Goal: Transaction & Acquisition: Purchase product/service

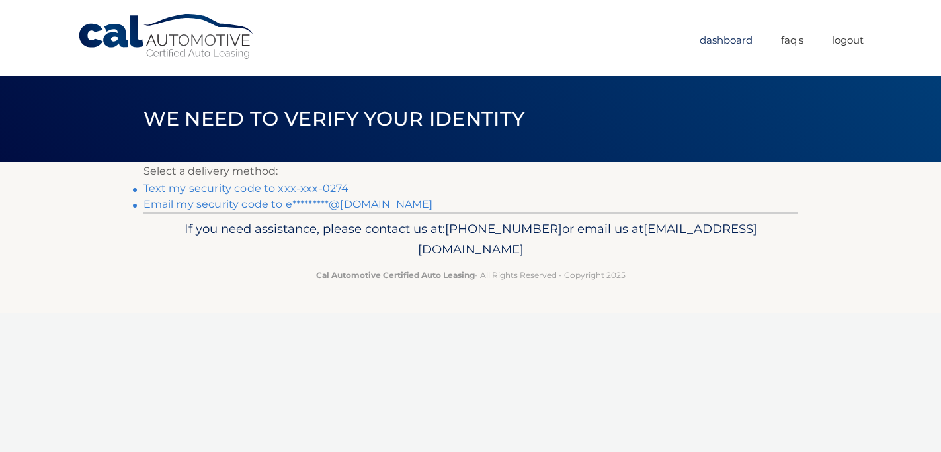
click at [722, 40] on link "Dashboard" at bounding box center [726, 40] width 53 height 22
click at [313, 188] on link "Text my security code to xxx-xxx-0274" at bounding box center [246, 188] width 206 height 13
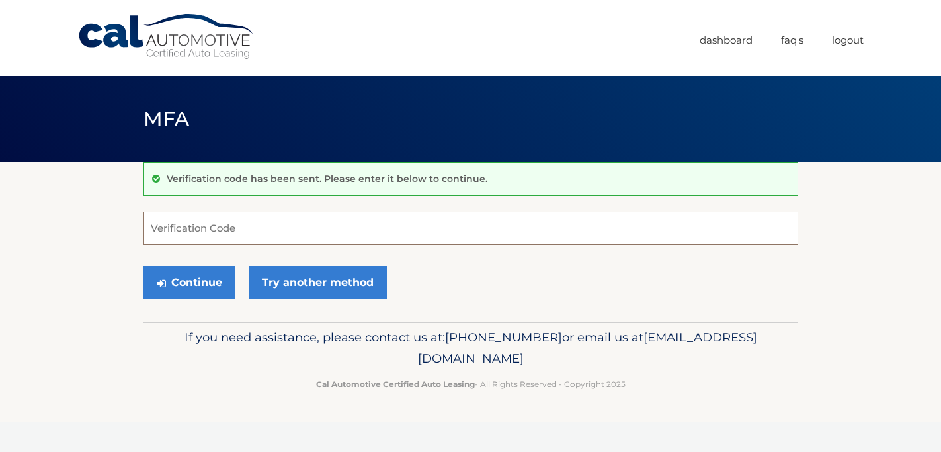
click at [306, 235] on input "Verification Code" at bounding box center [470, 228] width 655 height 33
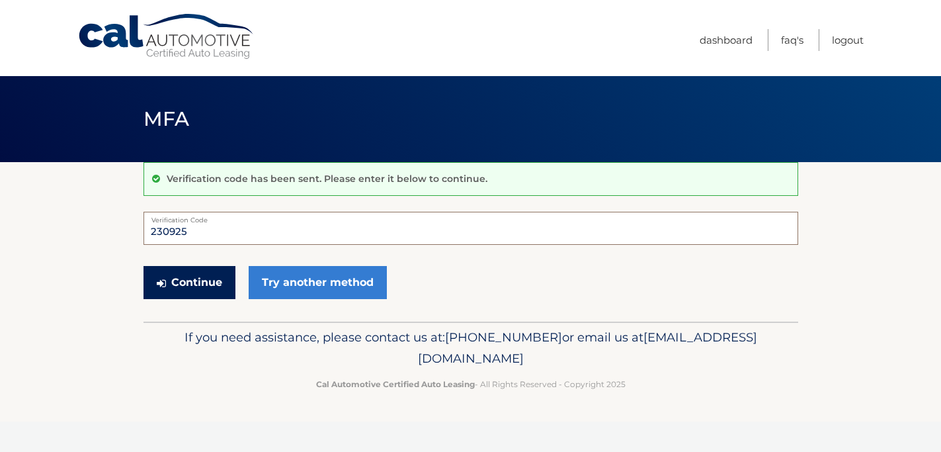
type input "230925"
click at [225, 283] on button "Continue" at bounding box center [189, 282] width 92 height 33
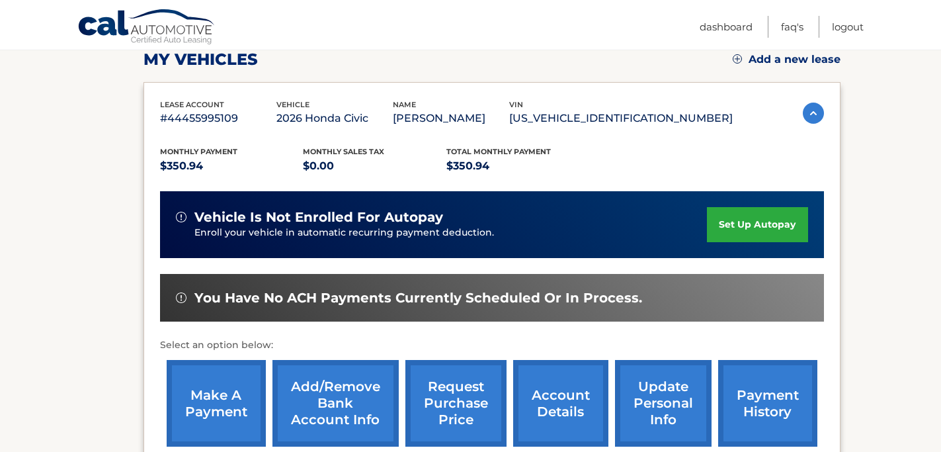
scroll to position [287, 0]
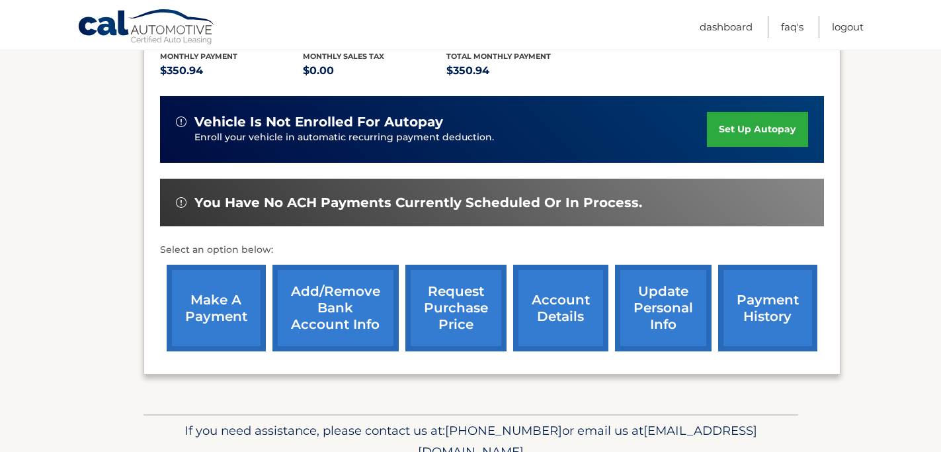
click at [247, 291] on link "make a payment" at bounding box center [216, 308] width 99 height 87
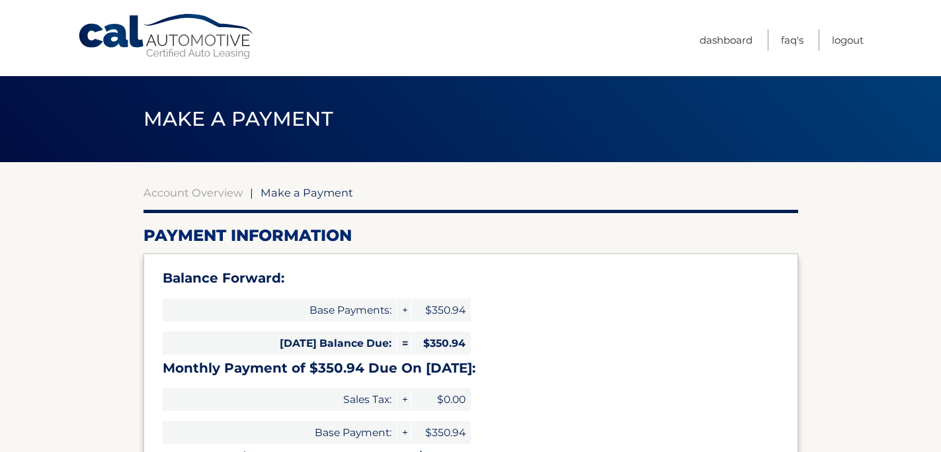
select select "Yzc1ZjkzZDctMTI4OS00NWRmLThmOTgtY2E4ZGQyZTU5NTQw"
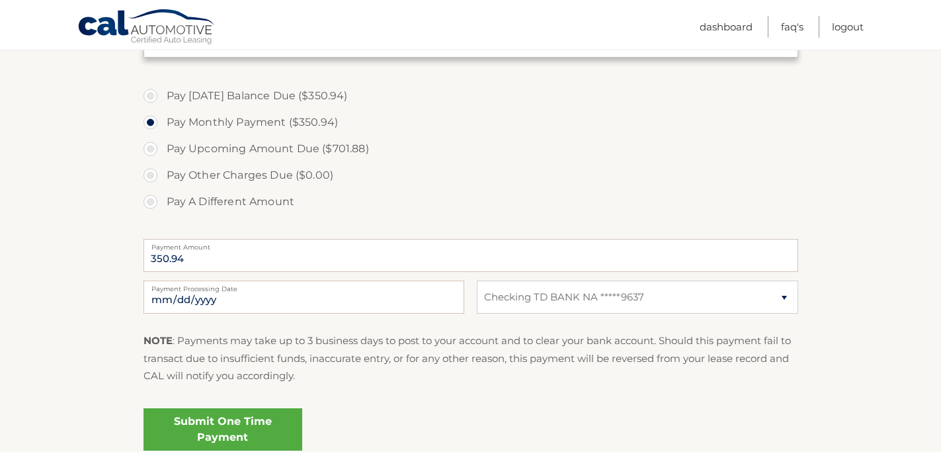
scroll to position [462, 0]
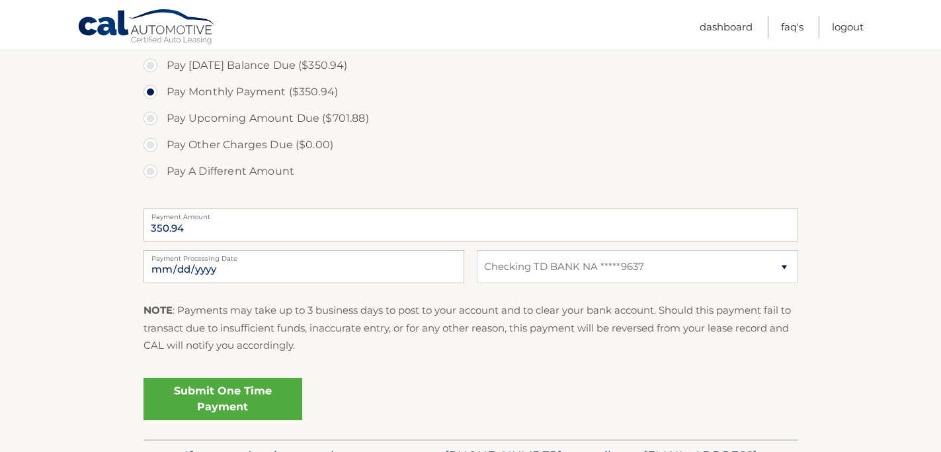
click at [252, 409] on link "Submit One Time Payment" at bounding box center [222, 399] width 159 height 42
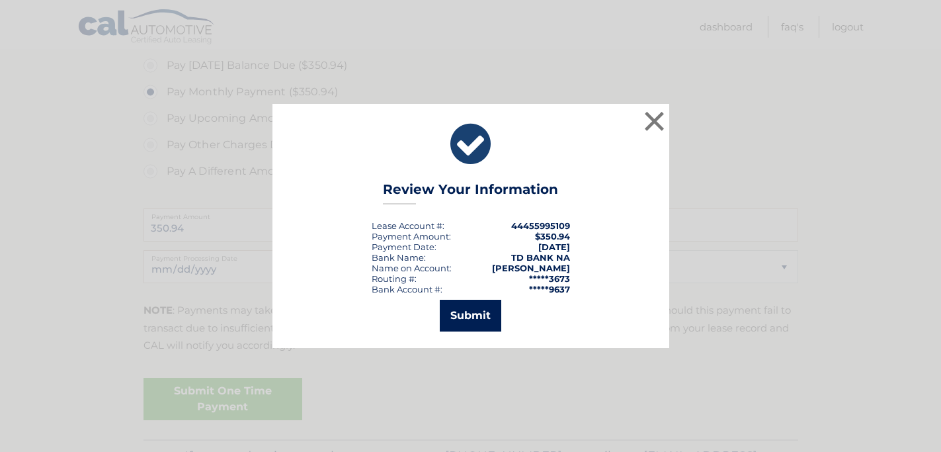
click at [473, 320] on button "Submit" at bounding box center [470, 316] width 61 height 32
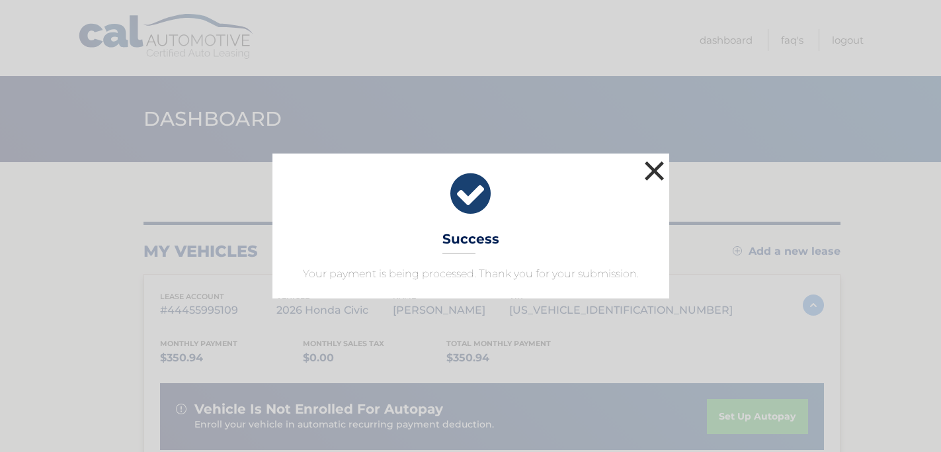
click at [656, 177] on button "×" at bounding box center [654, 170] width 26 height 26
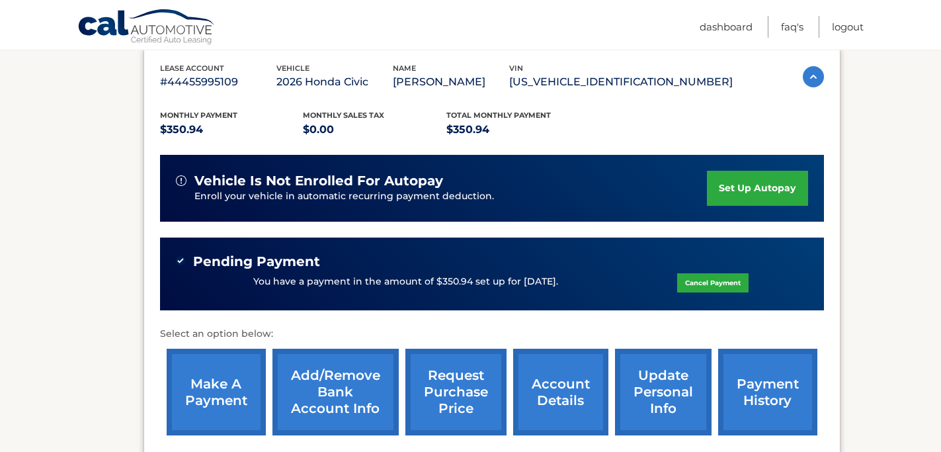
scroll to position [254, 0]
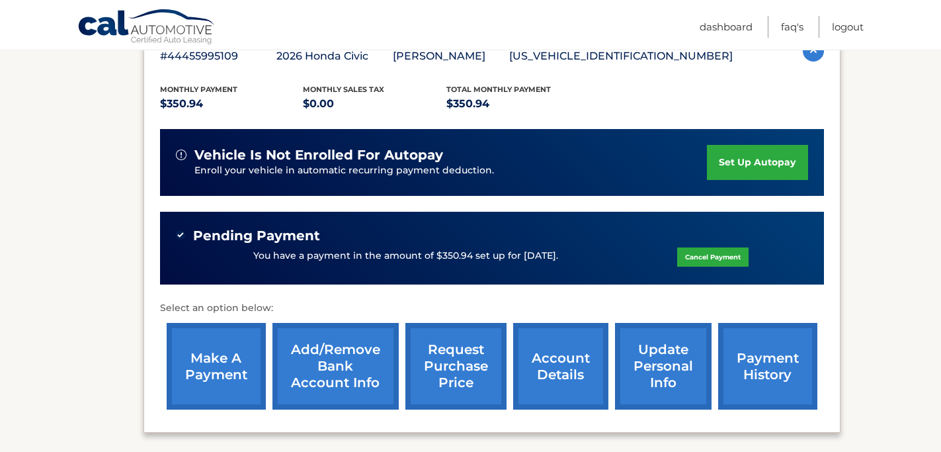
click at [563, 395] on link "account details" at bounding box center [560, 366] width 95 height 87
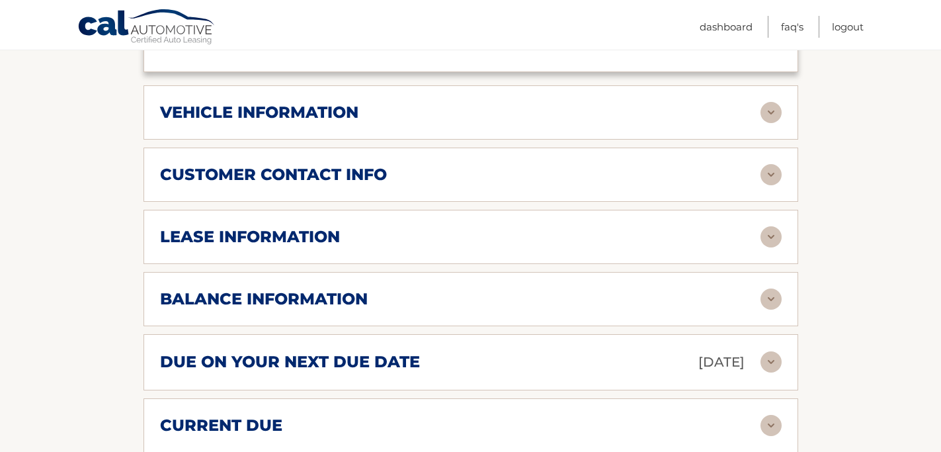
scroll to position [649, 0]
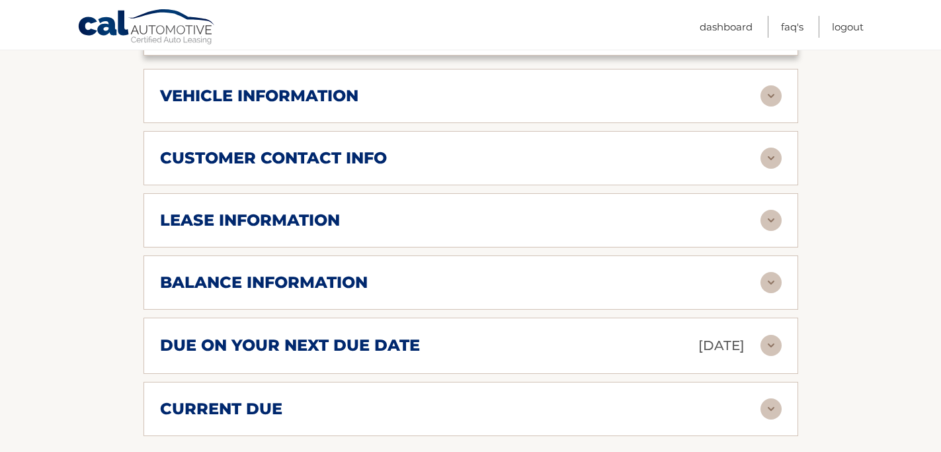
click at [767, 338] on img at bounding box center [770, 345] width 21 height 21
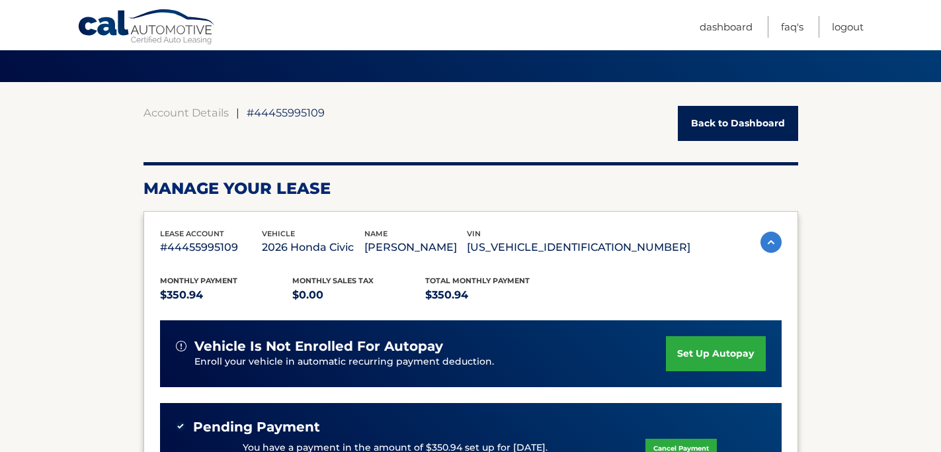
scroll to position [0, 0]
